Goal: Navigation & Orientation: Find specific page/section

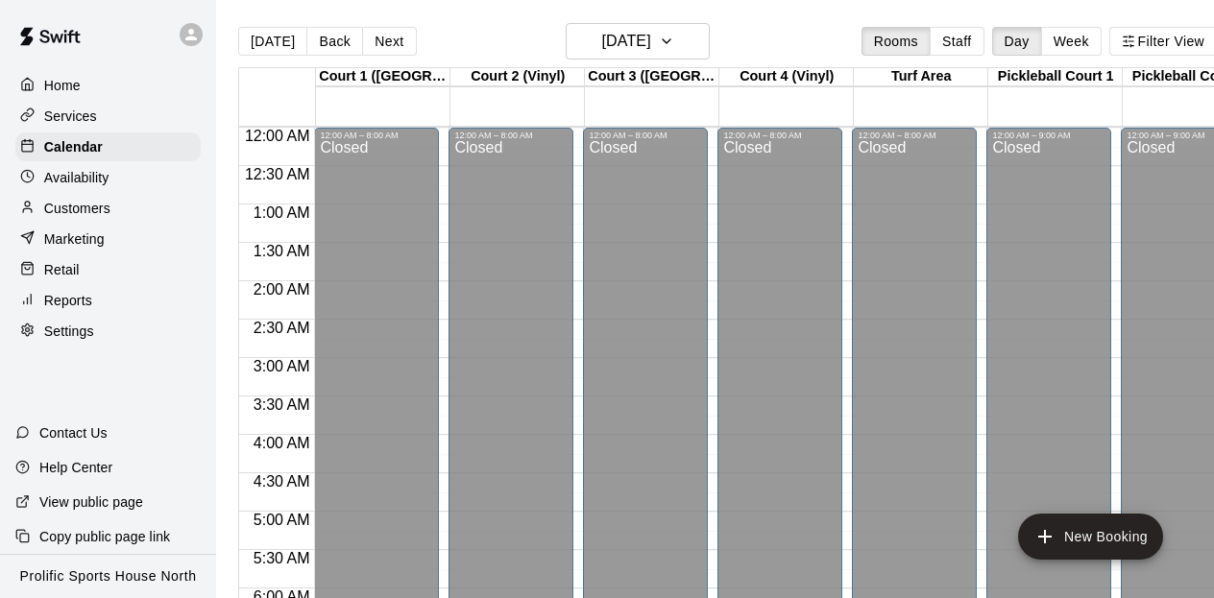
scroll to position [1294, 0]
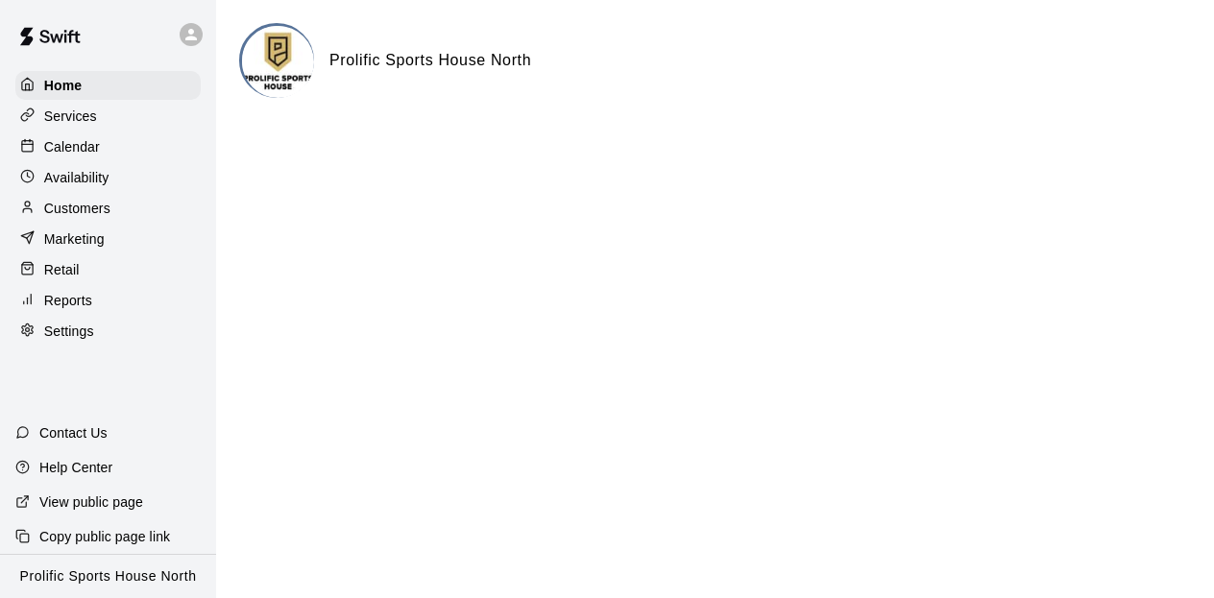
click at [178, 35] on div at bounding box center [196, 34] width 40 height 38
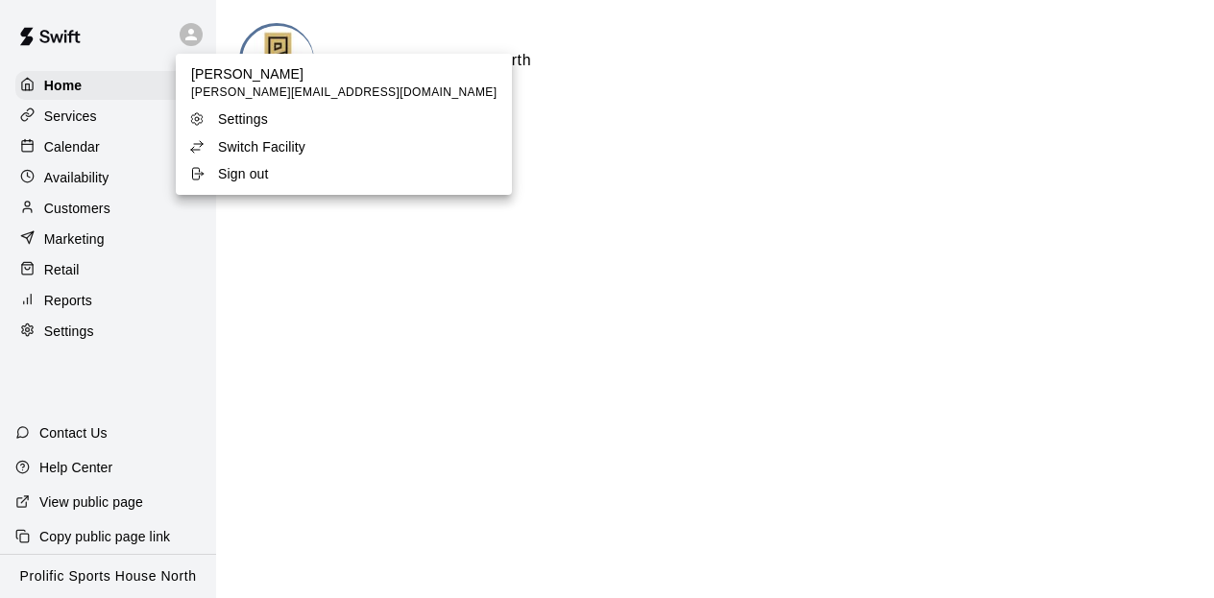
click at [248, 145] on p "Switch Facility" at bounding box center [261, 146] width 87 height 19
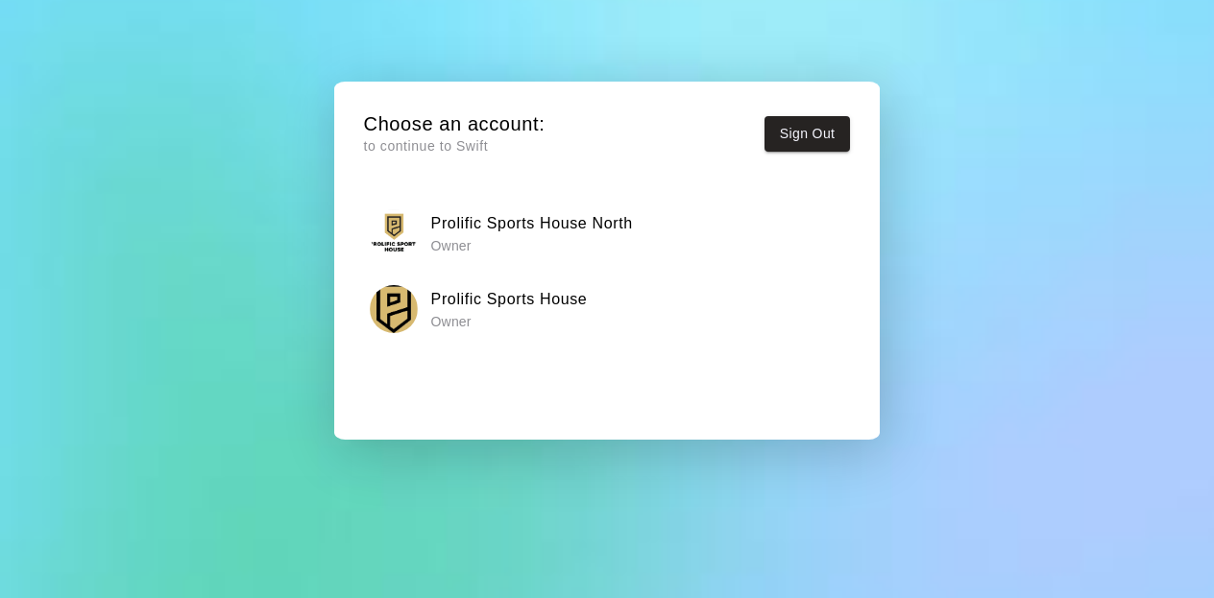
click at [538, 305] on h6 "Prolific Sports House" at bounding box center [509, 299] width 157 height 25
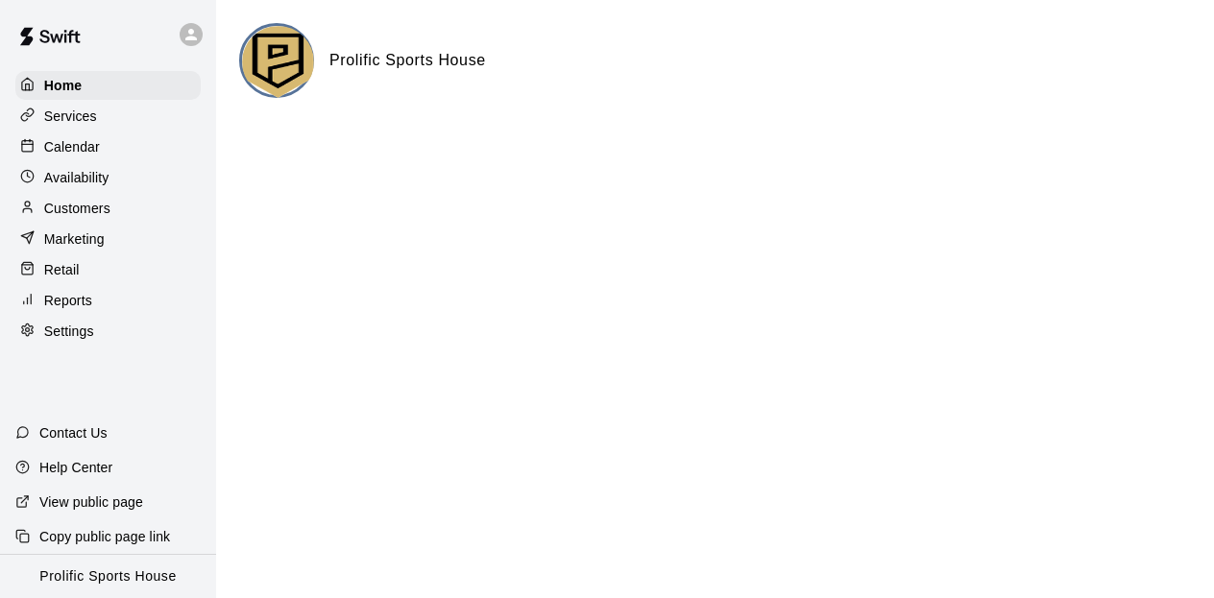
click at [70, 137] on p "Calendar" at bounding box center [72, 146] width 56 height 19
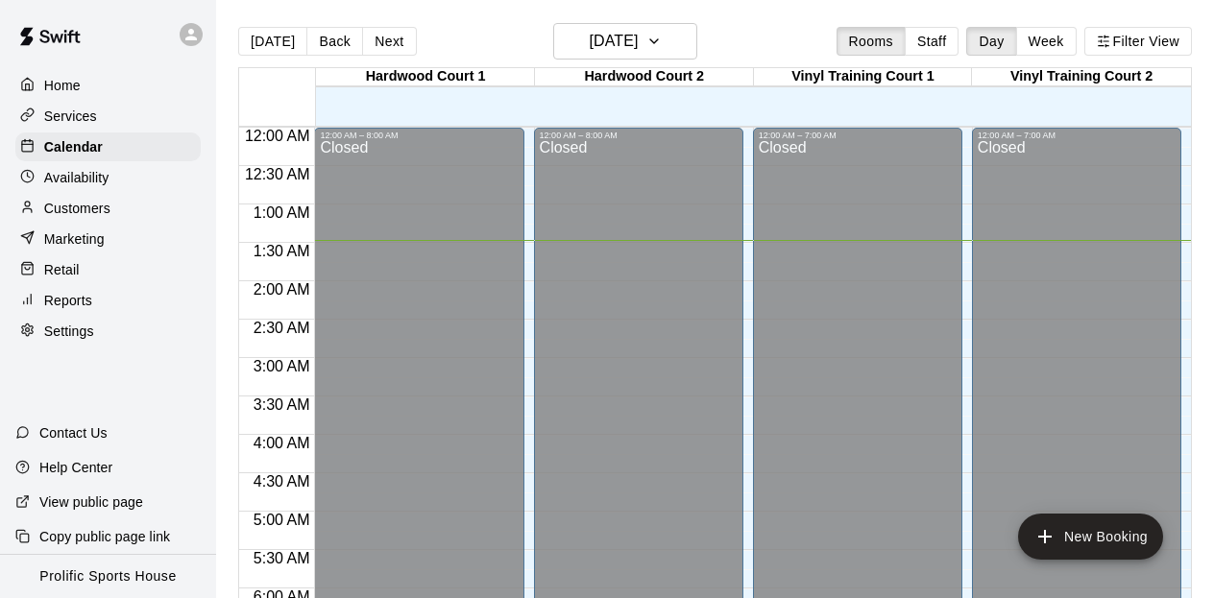
scroll to position [113, 0]
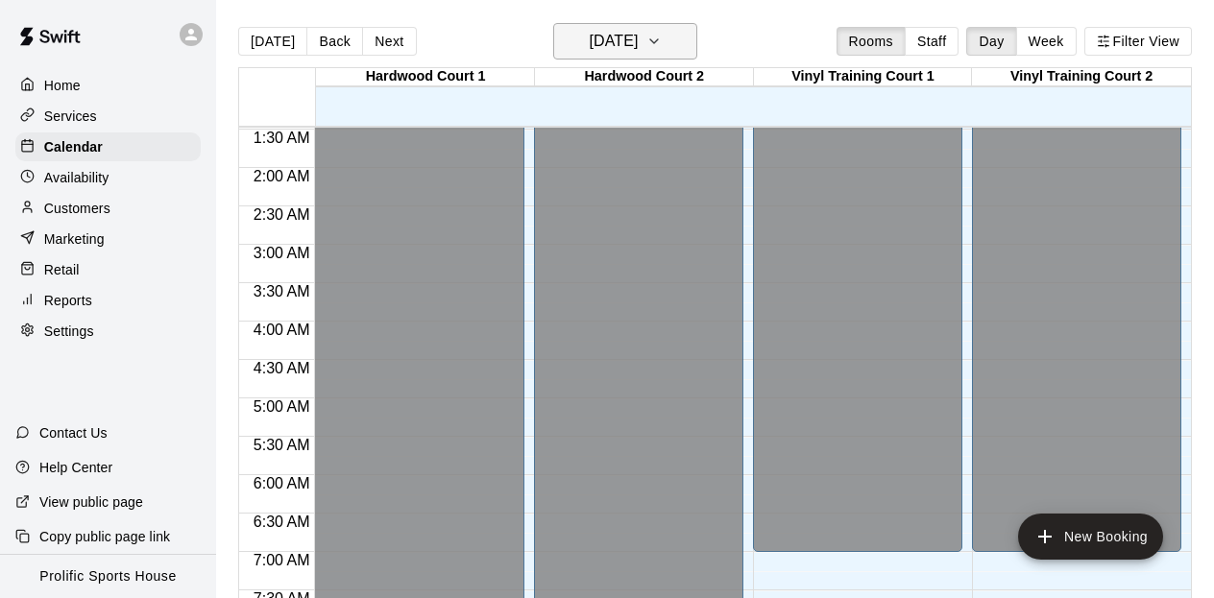
click at [662, 38] on icon "button" at bounding box center [653, 41] width 15 height 23
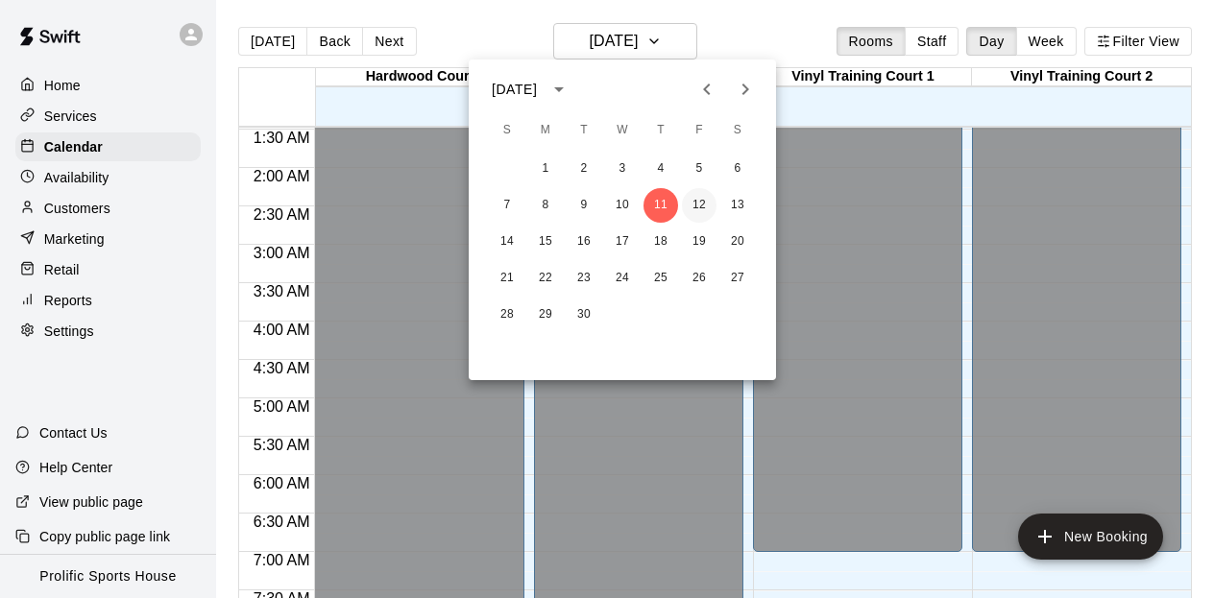
click at [699, 202] on button "12" at bounding box center [699, 205] width 35 height 35
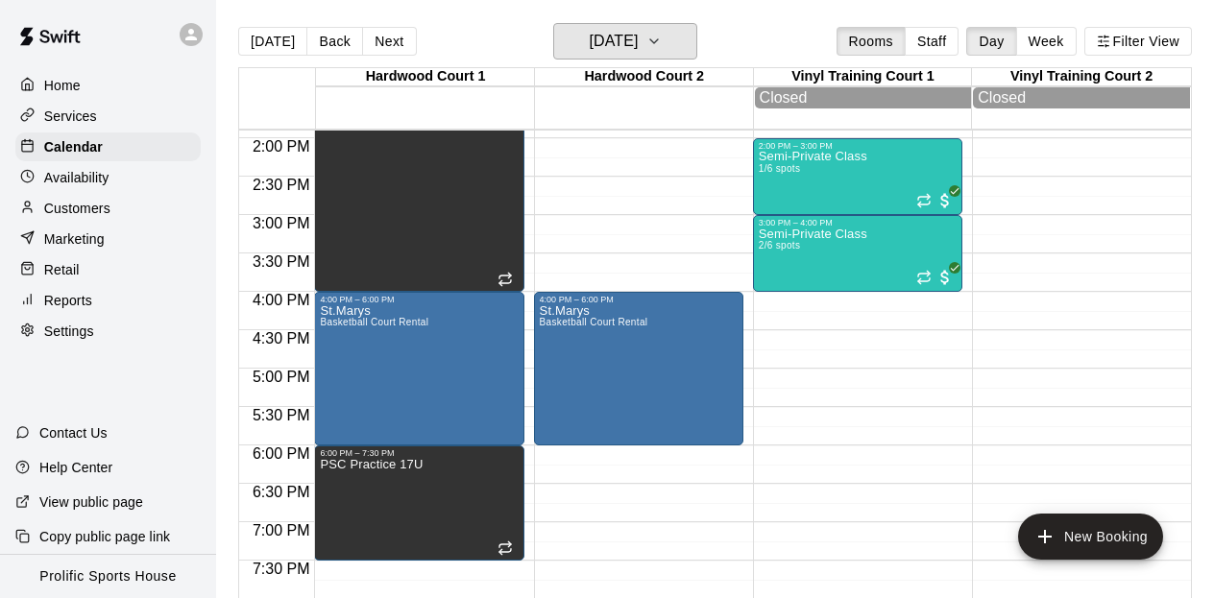
scroll to position [1081, 0]
